Goal: Task Accomplishment & Management: Use online tool/utility

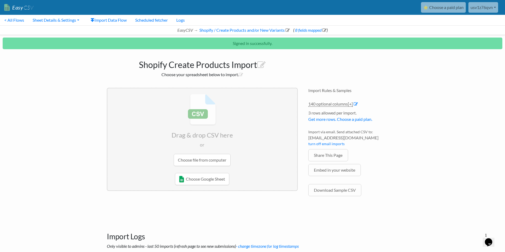
click at [124, 160] on input "file" at bounding box center [202, 129] width 190 height 83
click at [205, 155] on input "file" at bounding box center [202, 129] width 190 height 83
click at [206, 162] on input "file" at bounding box center [202, 129] width 190 height 83
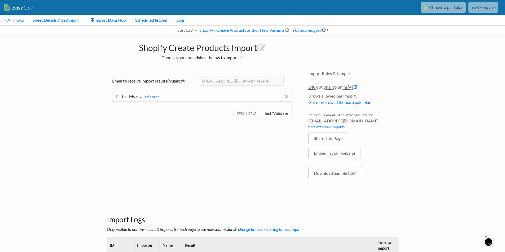
click at [275, 114] on button "Test/Validate" at bounding box center [276, 113] width 33 height 12
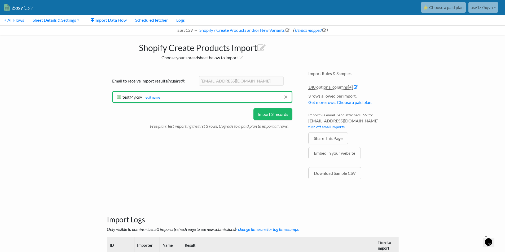
click at [274, 117] on button "Import 3 records" at bounding box center [272, 114] width 39 height 12
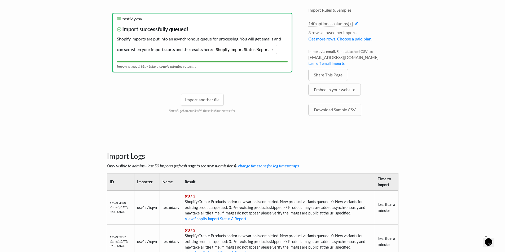
scroll to position [124, 0]
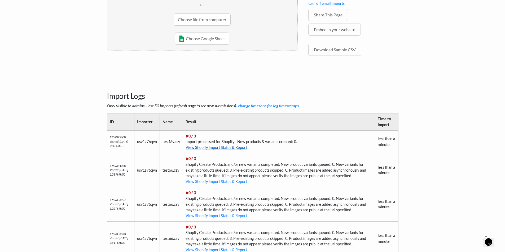
click at [216, 148] on link "View Shopify Import Status & Report" at bounding box center [215, 147] width 61 height 5
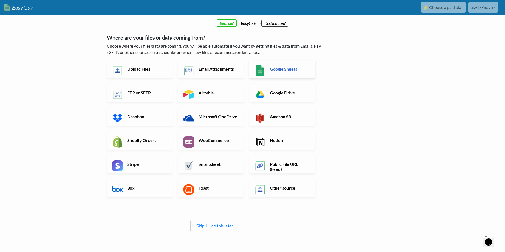
click at [281, 71] on h6 "Google Sheets" at bounding box center [289, 68] width 42 height 5
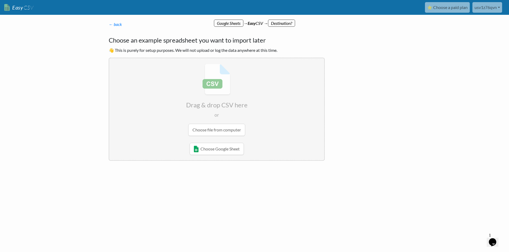
click at [213, 128] on input "file" at bounding box center [216, 99] width 215 height 83
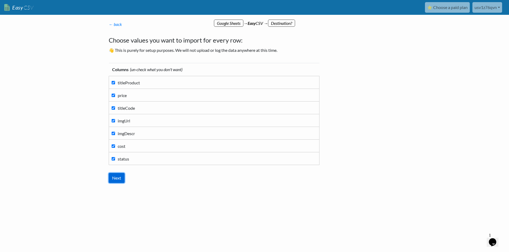
click at [121, 177] on input "Next" at bounding box center [117, 178] width 16 height 10
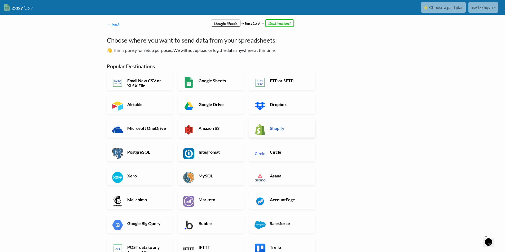
click at [266, 127] on link "Shopify" at bounding box center [282, 128] width 66 height 19
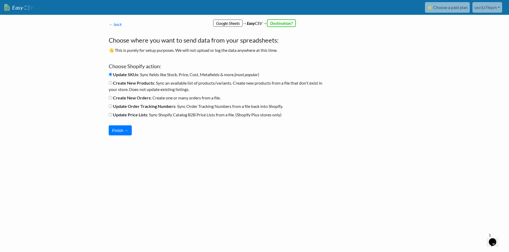
click at [116, 97] on b "Create New Orders" at bounding box center [132, 97] width 38 height 5
click at [112, 97] on input "Create New Orders : Create one or many orders from a file." at bounding box center [110, 97] width 3 height 3
radio input "true"
click at [119, 132] on button "Finish →" at bounding box center [120, 131] width 23 height 10
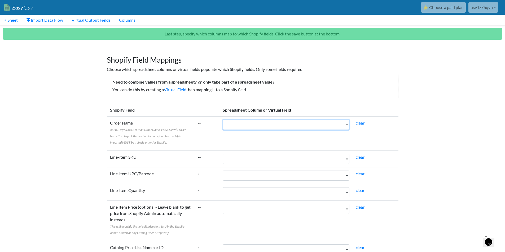
click at [283, 121] on select "titleProduct price titleCode imgUrl imgDescr cost status" at bounding box center [286, 125] width 127 height 10
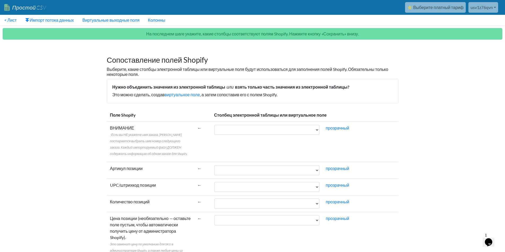
drag, startPoint x: 136, startPoint y: 136, endPoint x: 141, endPoint y: 139, distance: 6.1
click at [141, 139] on label "ВНИМАНИЕ : Если вы НЕ укажете имя заказа, EasyCSV постарается выбрать имя/номер…" at bounding box center [150, 141] width 81 height 32
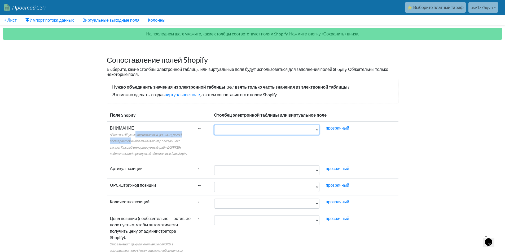
click at [214, 135] on select "названиеПродукт цена titleCode imgUrl imgDescr расходы статус" at bounding box center [266, 130] width 105 height 10
click at [251, 133] on select "названиеПродукт цена titleCode imgUrl imgDescr расходы статус" at bounding box center [266, 130] width 105 height 10
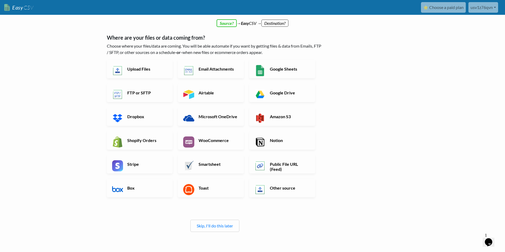
drag, startPoint x: 350, startPoint y: 25, endPoint x: 370, endPoint y: 17, distance: 20.7
click at [350, 25] on div "Source? → Easy CSV → Destination?" at bounding box center [252, 21] width 302 height 12
click at [416, 59] on body "Easy CSV ⭐ Choose a paid plan usv1z76qvn Bwmyga All Flows All CSV Generators Bu…" at bounding box center [252, 142] width 505 height 284
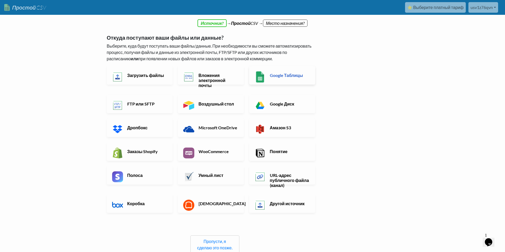
click at [281, 77] on font "Google Таблицы" at bounding box center [286, 75] width 33 height 5
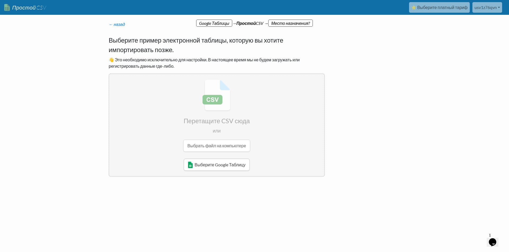
click at [232, 166] on font "Выберите Google Таблицу" at bounding box center [219, 164] width 51 height 5
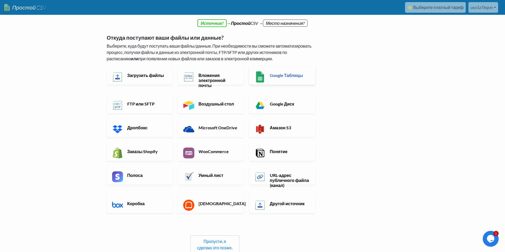
click at [286, 75] on font "Google Таблицы" at bounding box center [286, 75] width 33 height 5
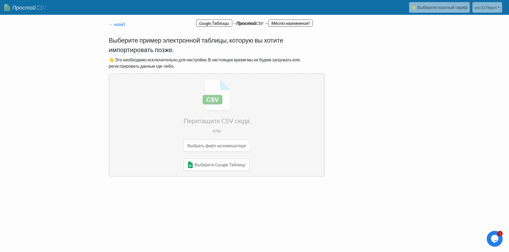
click at [207, 146] on input "file" at bounding box center [216, 115] width 215 height 83
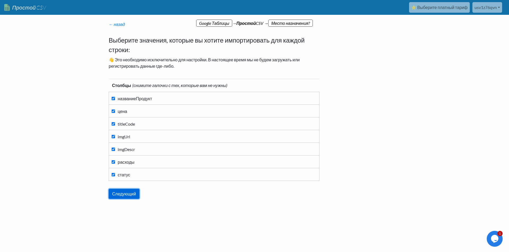
click at [125, 196] on input "Следующий" at bounding box center [124, 194] width 31 height 10
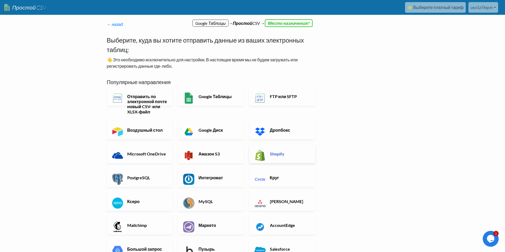
click at [257, 158] on img at bounding box center [259, 155] width 11 height 11
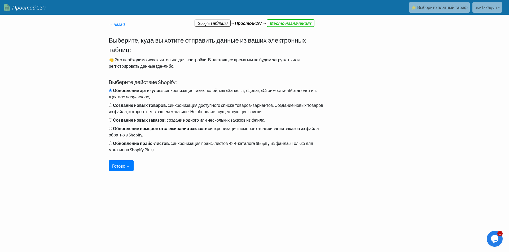
click at [139, 103] on font "Создание новых товаров" at bounding box center [139, 105] width 53 height 5
click at [112, 104] on input "Создание новых товаров : синхронизация доступного списка товаров/вариантов. Соз…" at bounding box center [110, 105] width 3 height 3
radio input "true"
click at [123, 167] on font "Готово →" at bounding box center [121, 166] width 18 height 5
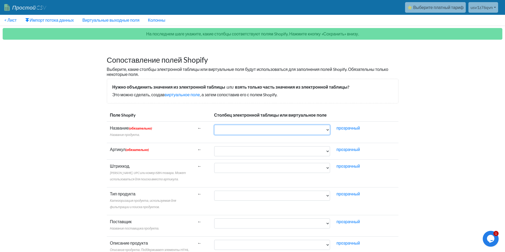
click at [250, 126] on select "названиеПродукт цена titleCode imgUrl imgDescr расходы статус" at bounding box center [272, 130] width 116 height 10
select select "cr_765180"
click at [214, 125] on select "названиеПродукт цена titleCode imgUrl imgDescr расходы статус" at bounding box center [272, 130] width 116 height 10
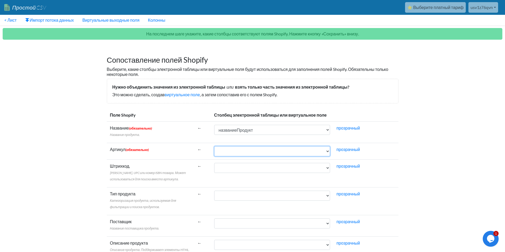
click at [239, 150] on select "названиеПродукт цена titleCode imgUrl imgDescr расходы статус" at bounding box center [272, 151] width 116 height 10
select select "cr_765182"
click at [214, 146] on select "названиеПродукт цена titleCode imgUrl imgDescr расходы статус" at bounding box center [272, 151] width 116 height 10
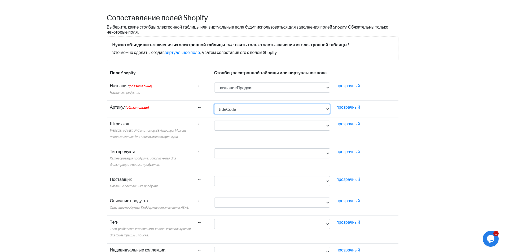
scroll to position [62, 0]
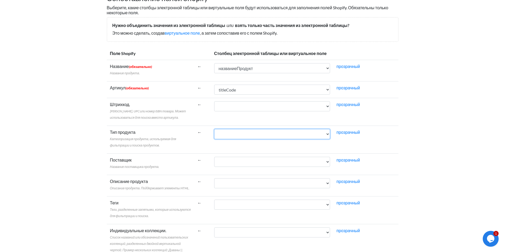
click at [235, 134] on select "названиеПродукт цена titleCode imgUrl imgDescr расходы статус" at bounding box center [272, 134] width 116 height 10
click at [208, 119] on td "←" at bounding box center [202, 112] width 17 height 28
click at [238, 141] on td "названиеПродукт цена titleCode imgUrl imgDescr расходы статус" at bounding box center [272, 140] width 122 height 28
click at [237, 132] on select "названиеПродукт цена titleCode imgUrl imgDescr расходы статус" at bounding box center [272, 134] width 116 height 10
select select "cr_765182"
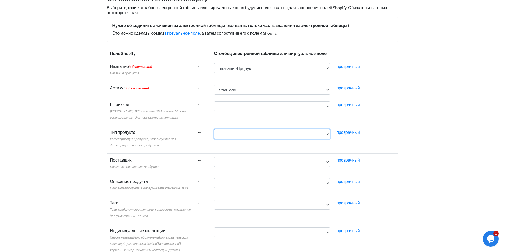
click at [214, 129] on select "названиеПродукт цена titleCode imgUrl imgDescr расходы статус" at bounding box center [272, 134] width 116 height 10
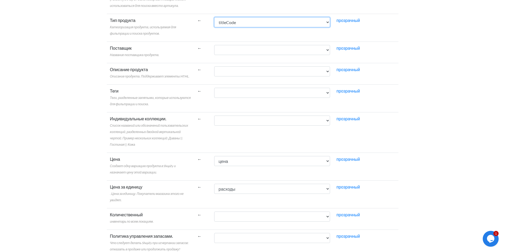
scroll to position [185, 0]
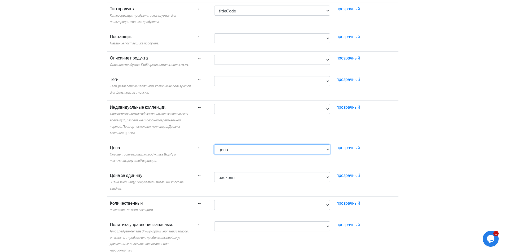
click at [245, 150] on select "названиеПродукт цена titleCode imgUrl imgDescr расходы статус" at bounding box center [272, 150] width 116 height 10
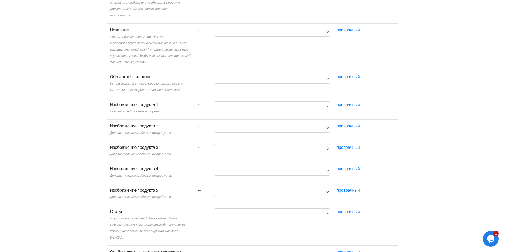
scroll to position [433, 0]
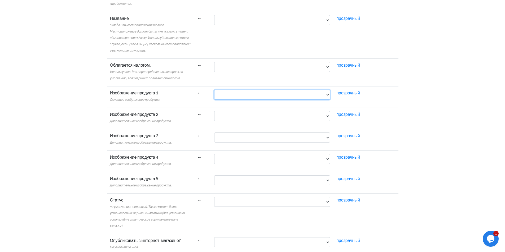
click at [230, 96] on select "названиеПродукт цена titleCode imgUrl imgDescr расходы статус" at bounding box center [272, 95] width 116 height 10
select select "cr_765183"
click at [214, 90] on select "названиеПродукт цена titleCode imgUrl imgDescr расходы статус" at bounding box center [272, 95] width 116 height 10
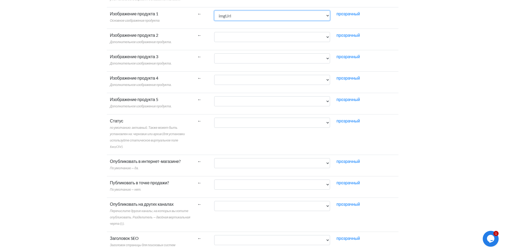
scroll to position [495, 0]
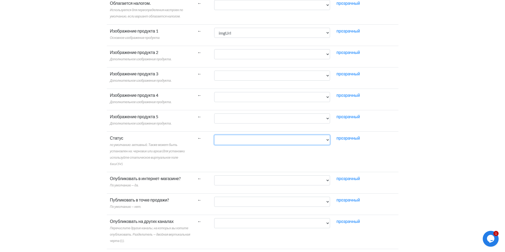
click at [231, 141] on select "названиеПродукт цена titleCode imgUrl imgDescr расходы статус" at bounding box center [272, 140] width 116 height 10
select select "cr_765186"
click at [214, 135] on select "названиеПродукт цена titleCode imgUrl imgDescr расходы статус" at bounding box center [272, 140] width 116 height 10
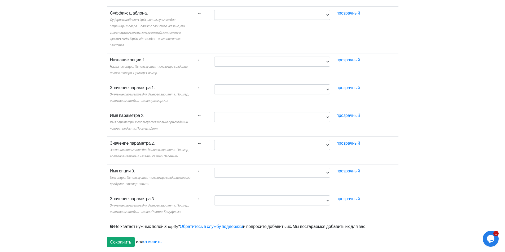
scroll to position [1013, 0]
click at [121, 244] on input "Сохранить" at bounding box center [121, 242] width 28 height 10
type input "Save"
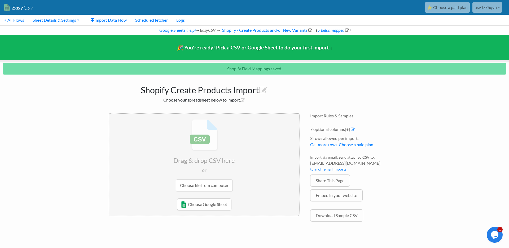
click at [200, 189] on input "file" at bounding box center [204, 155] width 190 height 83
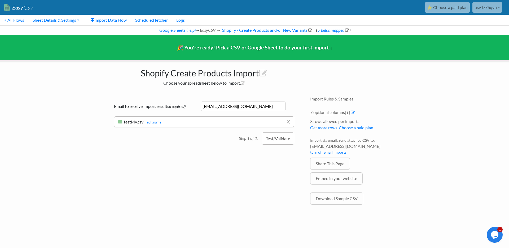
click at [277, 140] on button "Test/Validate" at bounding box center [277, 139] width 33 height 12
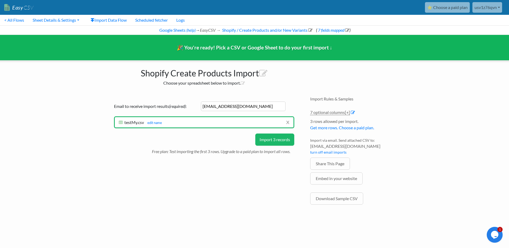
click at [275, 141] on button "Import 3 records" at bounding box center [274, 140] width 39 height 12
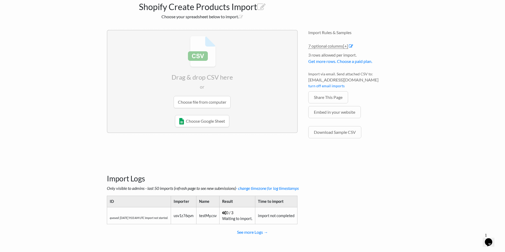
scroll to position [43, 0]
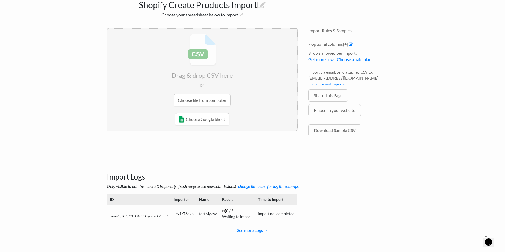
click at [364, 199] on div "Import Logs Only visible to admins - last 50 imports (refresh page to see new s…" at bounding box center [252, 201] width 302 height 94
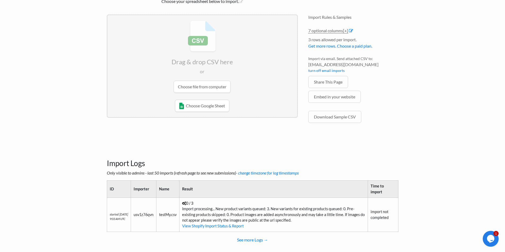
scroll to position [66, 0]
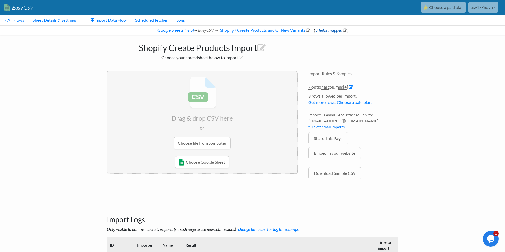
click at [336, 29] on link "7 fields mapped" at bounding box center [331, 30] width 32 height 5
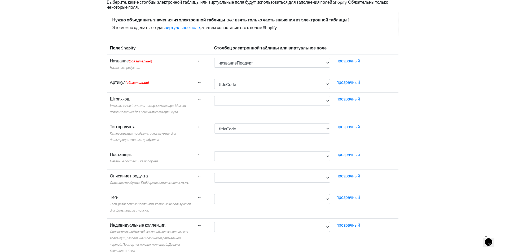
scroll to position [62, 0]
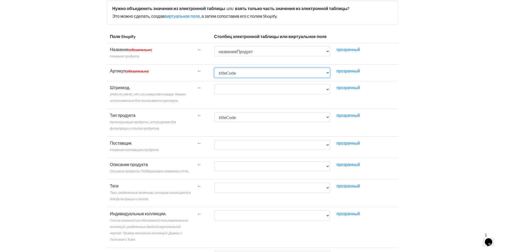
click at [266, 69] on select "названиеПродукт цена titleCode imgUrl imgDescr расходы статус" at bounding box center [272, 73] width 116 height 10
select select "cr_765180"
click at [214, 68] on select "названиеПродукт цена titleCode imgUrl imgDescr расходы статус" at bounding box center [272, 73] width 116 height 10
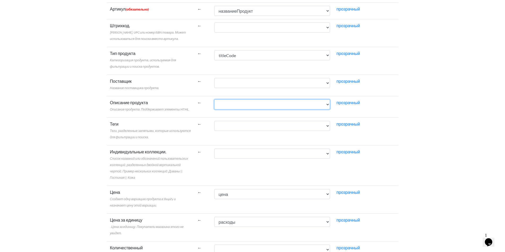
click at [253, 104] on select "названиеПродукт цена titleCode imgUrl imgDescr расходы статус" at bounding box center [272, 105] width 116 height 10
select select "cr_765184"
click at [214, 100] on select "названиеПродукт цена titleCode imgUrl imgDescr расходы статус" at bounding box center [272, 105] width 116 height 10
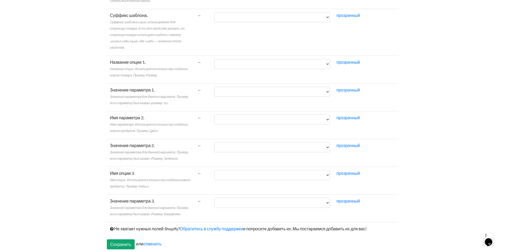
scroll to position [996, 0]
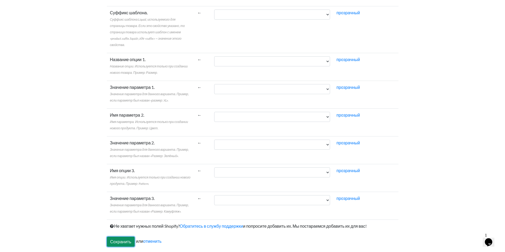
click at [118, 241] on input "Сохранить" at bounding box center [121, 242] width 28 height 10
type input "Save"
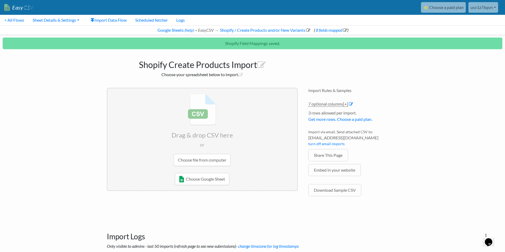
click at [209, 158] on input "file" at bounding box center [202, 129] width 190 height 83
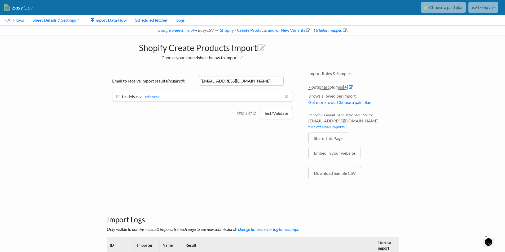
click at [264, 114] on button "Test/Validate" at bounding box center [276, 113] width 33 height 12
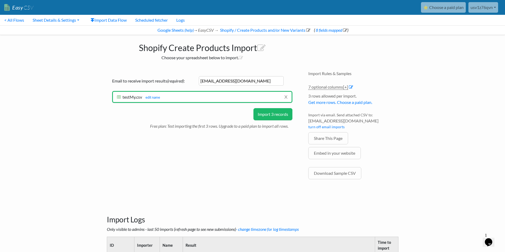
click at [271, 116] on button "Import 3 records" at bounding box center [272, 114] width 39 height 12
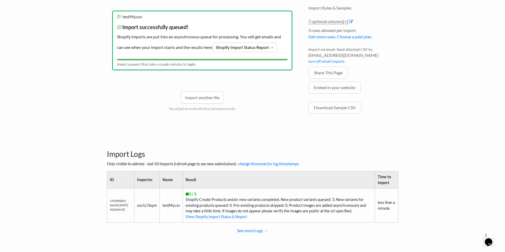
scroll to position [66, 0]
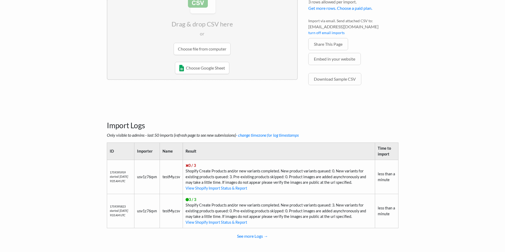
scroll to position [100, 0]
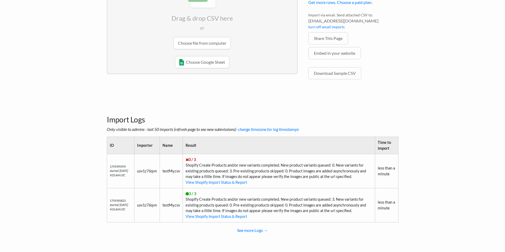
click at [282, 113] on h3 "Import Logs" at bounding box center [252, 113] width 291 height 22
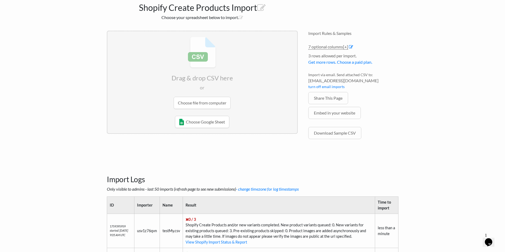
scroll to position [0, 0]
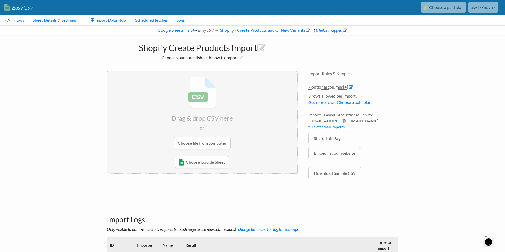
click at [197, 145] on input "file" at bounding box center [202, 113] width 190 height 83
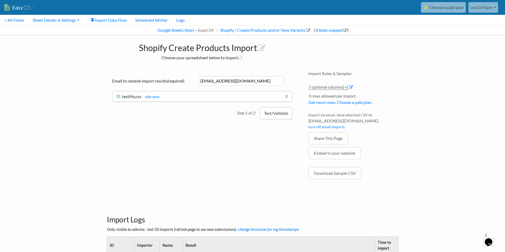
click at [274, 117] on button "Test/Validate" at bounding box center [276, 113] width 33 height 12
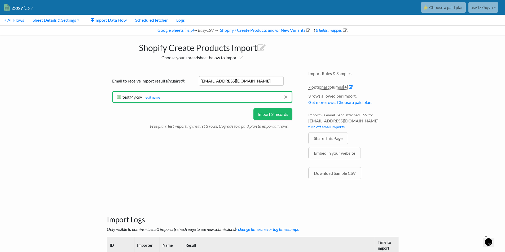
click at [273, 116] on button "Import 3 records" at bounding box center [272, 114] width 39 height 12
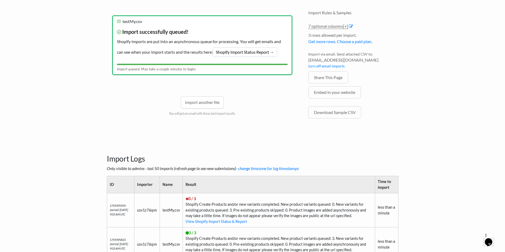
scroll to position [100, 0]
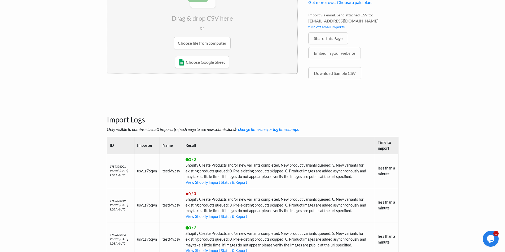
click at [188, 46] on input "file" at bounding box center [202, 12] width 190 height 83
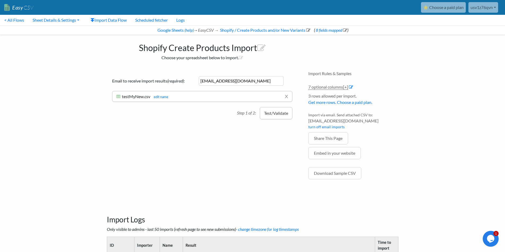
click at [275, 110] on button "Test/Validate" at bounding box center [276, 113] width 33 height 12
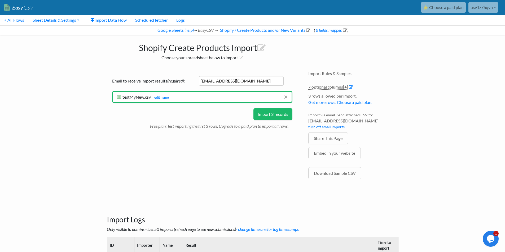
click at [274, 112] on button "Import 3 records" at bounding box center [272, 114] width 39 height 12
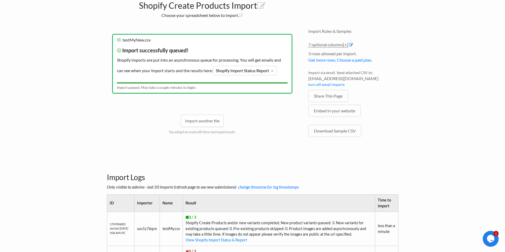
scroll to position [62, 0]
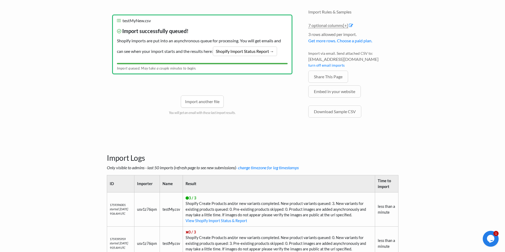
click at [285, 188] on th "Result" at bounding box center [279, 184] width 192 height 17
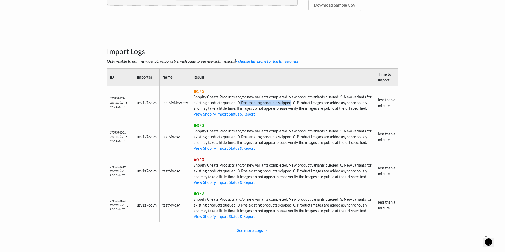
drag, startPoint x: 246, startPoint y: 85, endPoint x: 296, endPoint y: 87, distance: 49.9
click at [296, 87] on td "1 / 3 Shopify Create Products and/or new variants completed. New product varian…" at bounding box center [282, 103] width 184 height 34
click at [240, 112] on link "View Shopify Import Status & Report" at bounding box center [223, 114] width 61 height 5
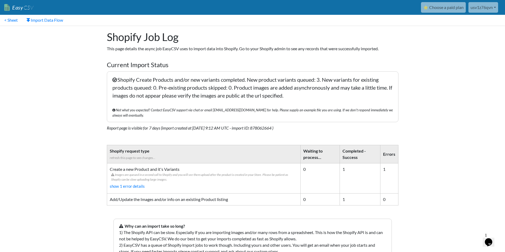
drag, startPoint x: 171, startPoint y: 174, endPoint x: 129, endPoint y: 172, distance: 41.9
click at [129, 173] on span "Images are queued in a second call to Shopify and you will see them upload afte…" at bounding box center [204, 178] width 186 height 10
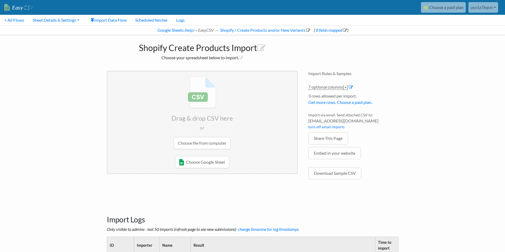
scroll to position [185, 0]
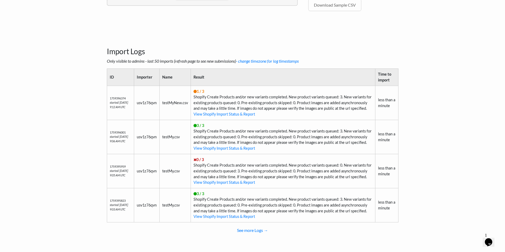
drag, startPoint x: 340, startPoint y: 87, endPoint x: 330, endPoint y: 80, distance: 12.3
click at [340, 87] on td "1 / 3 Shopify Create Products and/or new variants completed. New product varian…" at bounding box center [282, 103] width 184 height 34
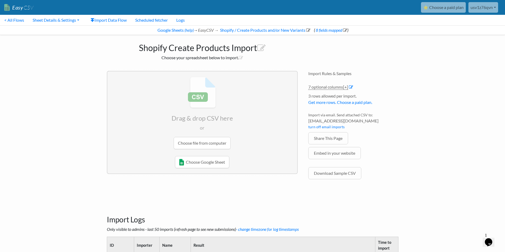
scroll to position [58, 0]
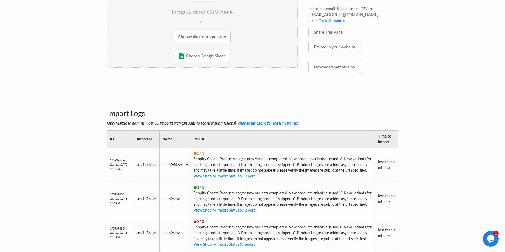
click at [196, 38] on input "file" at bounding box center [202, 6] width 190 height 83
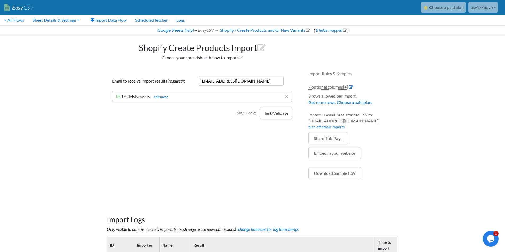
click at [273, 114] on button "Test/Validate" at bounding box center [276, 113] width 33 height 12
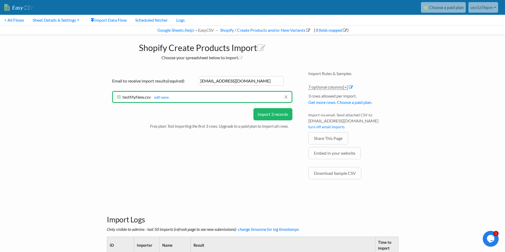
click at [276, 116] on button "Import 3 records" at bounding box center [272, 114] width 39 height 12
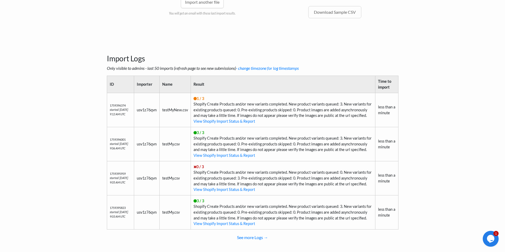
scroll to position [185, 0]
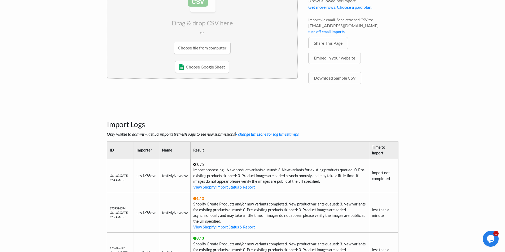
scroll to position [62, 0]
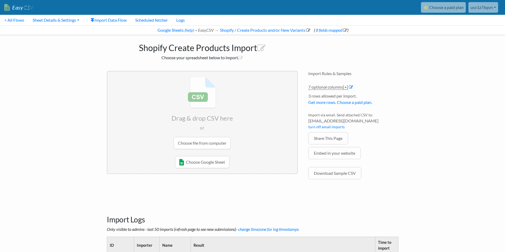
click at [328, 28] on link "8 fields mapped" at bounding box center [331, 30] width 32 height 5
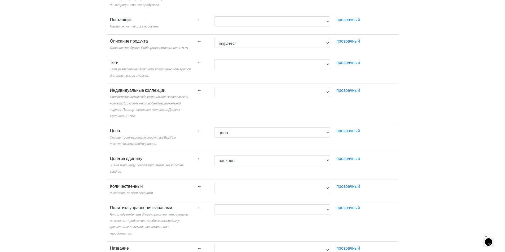
scroll to position [190, 0]
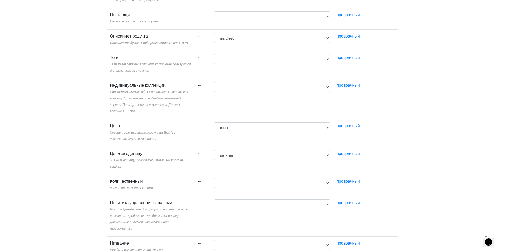
click at [108, 157] on td "Цена за единицу . Цена за единицу. Покупатели магазина этого не увидят." at bounding box center [150, 161] width 87 height 28
click at [243, 183] on select "названиеПродукт цена titleCode imgUrl imgDescr расходы статус" at bounding box center [272, 183] width 116 height 10
select select "cr_765185"
click at [214, 178] on select "названиеПродукт цена titleCode imgUrl imgDescr расходы статус" at bounding box center [272, 183] width 116 height 10
click at [242, 158] on select "названиеПродукт цена titleCode imgUrl imgDescr расходы статус" at bounding box center [272, 155] width 116 height 10
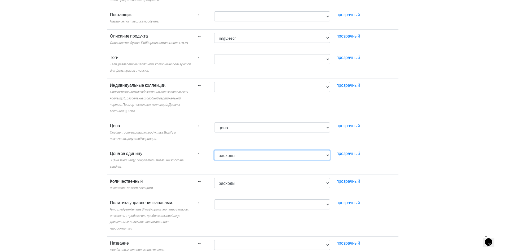
click at [242, 158] on select "названиеПродукт цена titleCode imgUrl imgDescr расходы статус" at bounding box center [272, 155] width 116 height 10
click at [350, 153] on font "прозрачный" at bounding box center [348, 153] width 24 height 5
select select
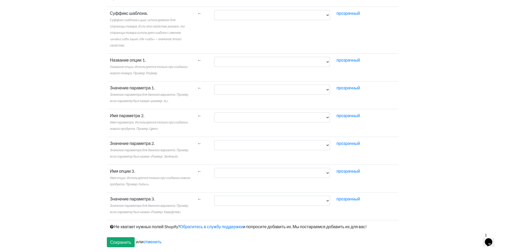
scroll to position [996, 0]
click at [117, 239] on input "Сохранить" at bounding box center [121, 242] width 28 height 10
type input "Save"
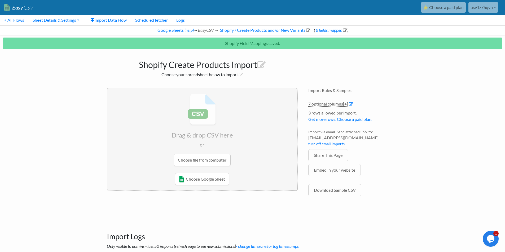
click at [200, 159] on input "file" at bounding box center [202, 129] width 190 height 83
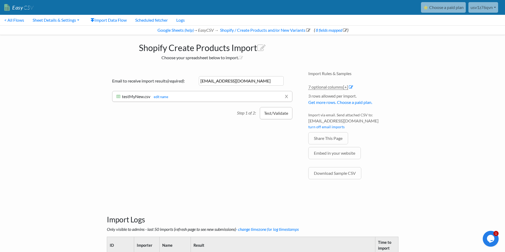
click at [276, 113] on button "Test/Validate" at bounding box center [276, 113] width 33 height 12
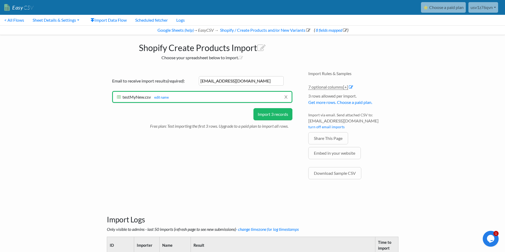
click at [275, 112] on button "Import 3 records" at bounding box center [272, 114] width 39 height 12
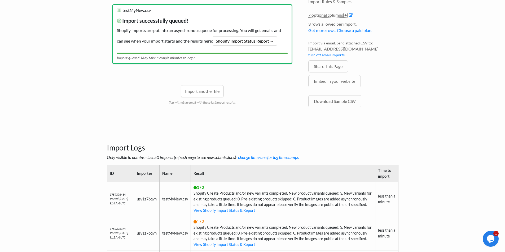
scroll to position [124, 0]
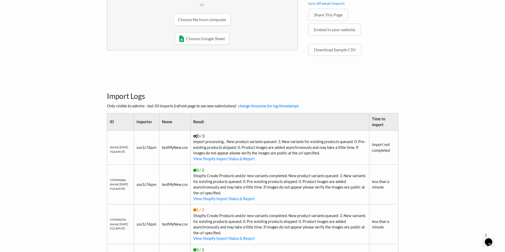
click at [284, 93] on h3 "Import Logs" at bounding box center [252, 90] width 291 height 22
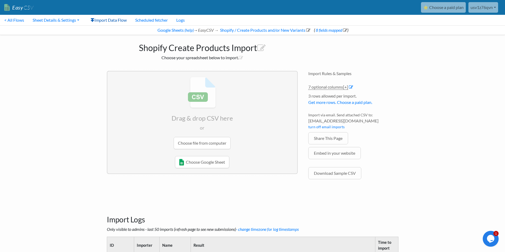
click at [123, 23] on link "Import Data Flow" at bounding box center [108, 20] width 45 height 11
click at [45, 22] on link "Sheet Details & Settings" at bounding box center [55, 20] width 55 height 11
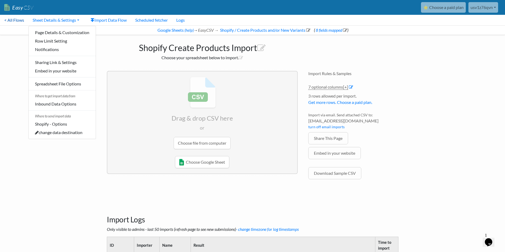
click at [24, 21] on link "< All Flows" at bounding box center [14, 20] width 28 height 11
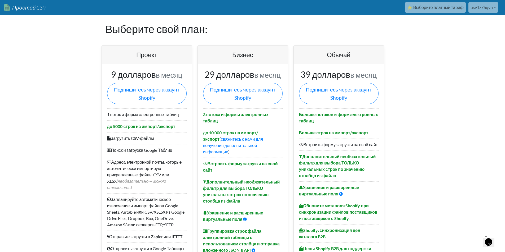
drag, startPoint x: 185, startPoint y: 115, endPoint x: 94, endPoint y: 115, distance: 91.7
click at [113, 116] on font "1 поток и форма электронных таблиц" at bounding box center [143, 114] width 72 height 5
drag, startPoint x: 107, startPoint y: 116, endPoint x: 179, endPoint y: 116, distance: 71.8
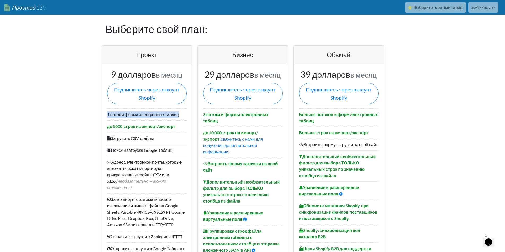
click at [179, 116] on font "1 поток и форма электронных таблиц" at bounding box center [143, 114] width 72 height 5
drag, startPoint x: 203, startPoint y: 115, endPoint x: 255, endPoint y: 123, distance: 52.2
click at [255, 123] on li "3 потока и формы электронных таблиц" at bounding box center [242, 118] width 79 height 18
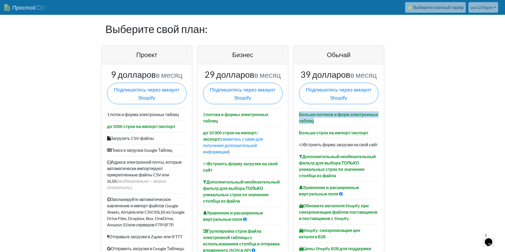
drag, startPoint x: 303, startPoint y: 114, endPoint x: 328, endPoint y: 121, distance: 26.1
click at [328, 121] on li "Больше потоков и форм электронных таблиц" at bounding box center [338, 118] width 79 height 18
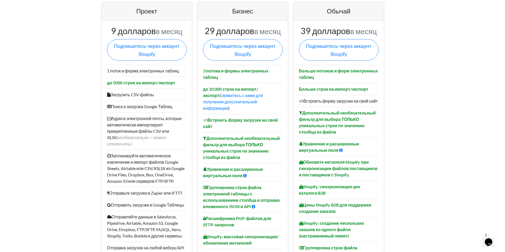
scroll to position [62, 0]
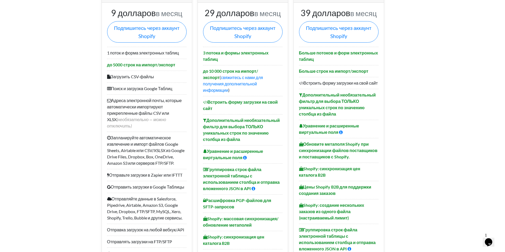
drag, startPoint x: 280, startPoint y: 70, endPoint x: 214, endPoint y: 69, distance: 66.5
click at [214, 69] on li "до 10 000 строк на импорт/экспорт ( свяжитесь с нами для получения дополнительн…" at bounding box center [242, 80] width 79 height 31
click at [214, 69] on font "до 10 000 строк на импорт/экспорт" at bounding box center [230, 74] width 55 height 11
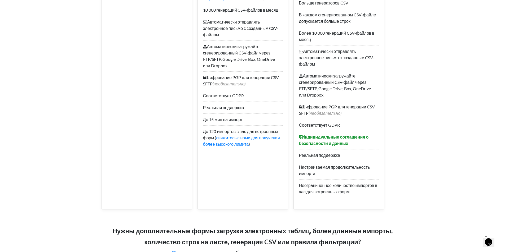
scroll to position [803, 0]
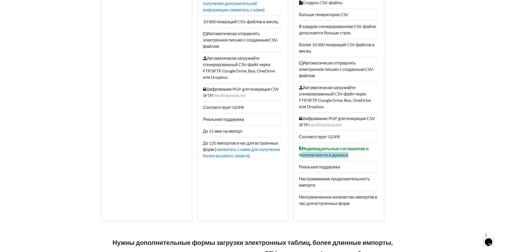
drag, startPoint x: 349, startPoint y: 144, endPoint x: 302, endPoint y: 140, distance: 46.5
click at [302, 143] on li "Индивидуальные соглашения о безопасности и данных" at bounding box center [338, 152] width 79 height 18
click at [304, 143] on li "Индивидуальные соглашения о безопасности и данных" at bounding box center [338, 152] width 79 height 18
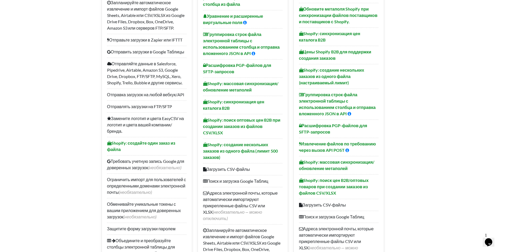
scroll to position [185, 0]
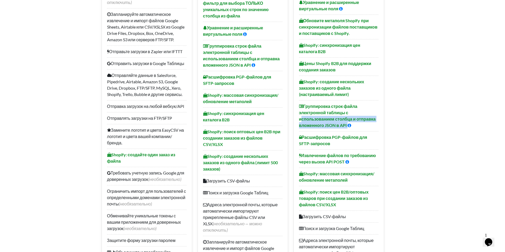
drag, startPoint x: 300, startPoint y: 120, endPoint x: 353, endPoint y: 127, distance: 53.5
click at [353, 127] on li "Группировка строк файла электронной таблицы с использованием столбца и отправка…" at bounding box center [338, 115] width 79 height 31
drag, startPoint x: 312, startPoint y: 117, endPoint x: 313, endPoint y: 121, distance: 4.3
click at [313, 121] on font "Группировка строк файла электронной таблицы с использованием столбца и отправка…" at bounding box center [337, 116] width 77 height 24
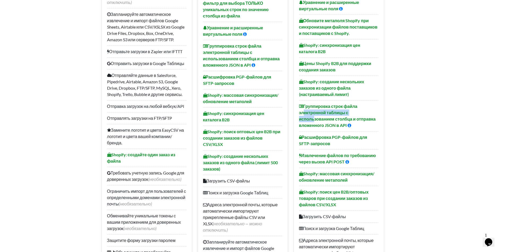
click at [313, 121] on font "Группировка строк файла электронной таблицы с использованием столбца и отправка…" at bounding box center [337, 116] width 77 height 24
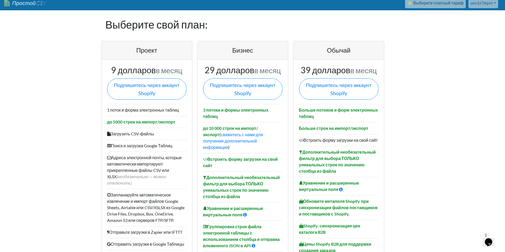
scroll to position [0, 0]
